Goal: Navigation & Orientation: Find specific page/section

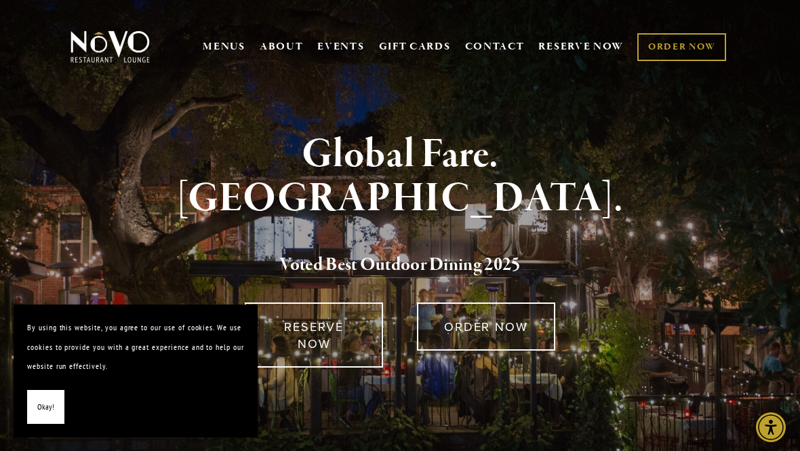
click at [55, 404] on button "Okay!" at bounding box center [45, 407] width 37 height 35
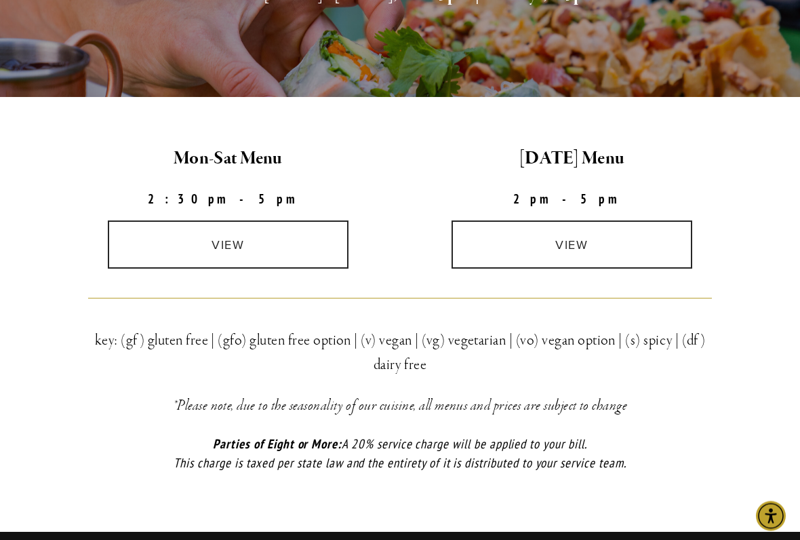
scroll to position [321, 0]
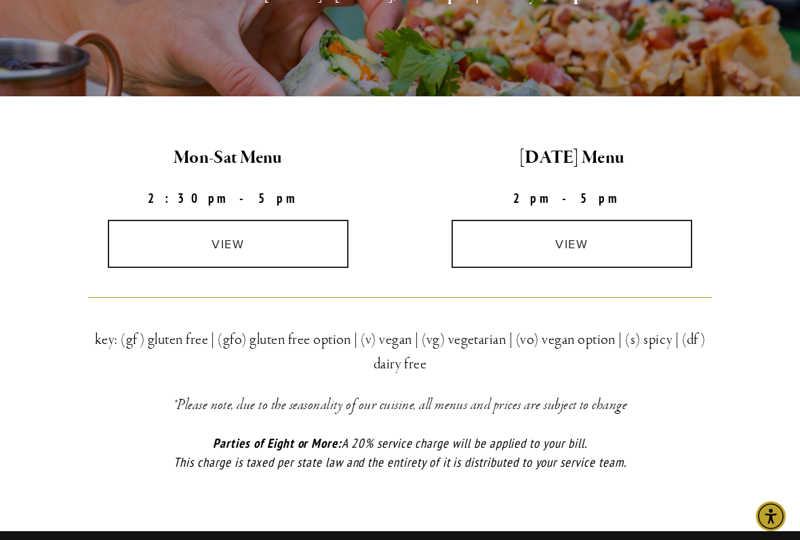
click at [231, 245] on link "view" at bounding box center [228, 244] width 241 height 48
